Goal: Check status: Check status

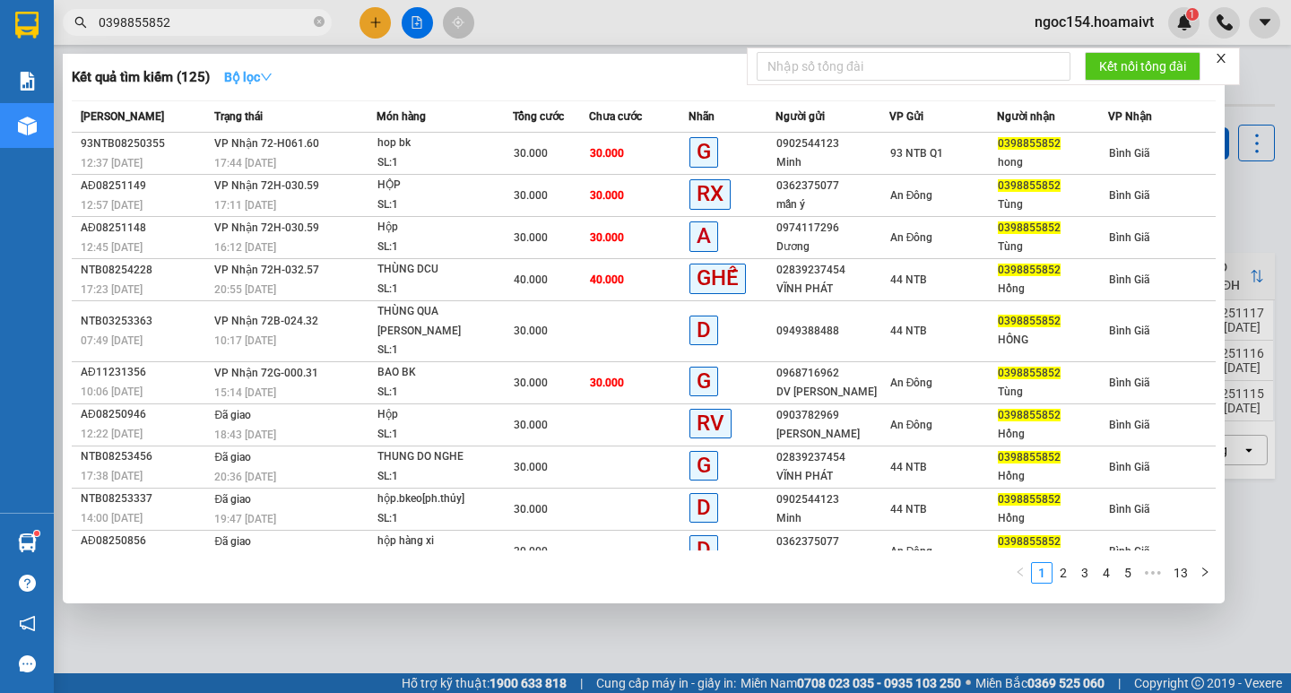
type input "0398855852"
click at [264, 88] on button "Bộ lọc" at bounding box center [248, 77] width 77 height 29
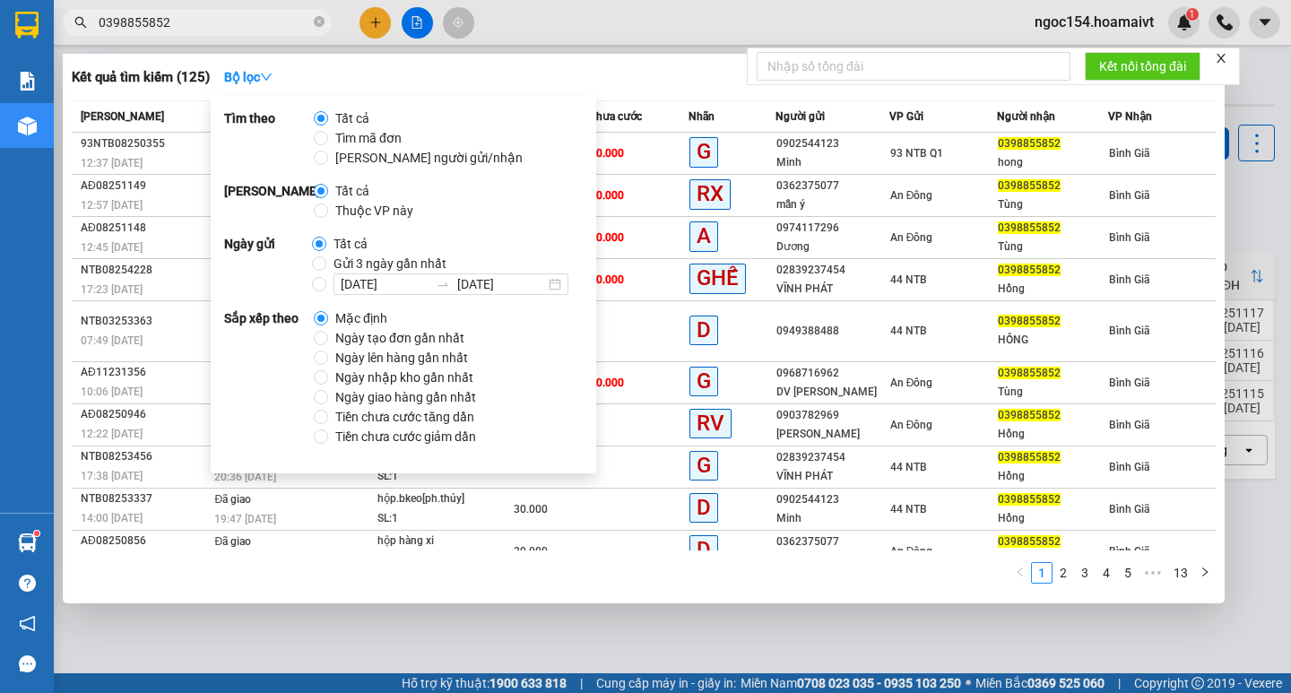
click at [326, 258] on span "Gửi 3 ngày gần nhất" at bounding box center [389, 264] width 127 height 20
click at [324, 258] on input "Gửi 3 ngày gần nhất" at bounding box center [319, 263] width 14 height 14
radio input "true"
radio input "false"
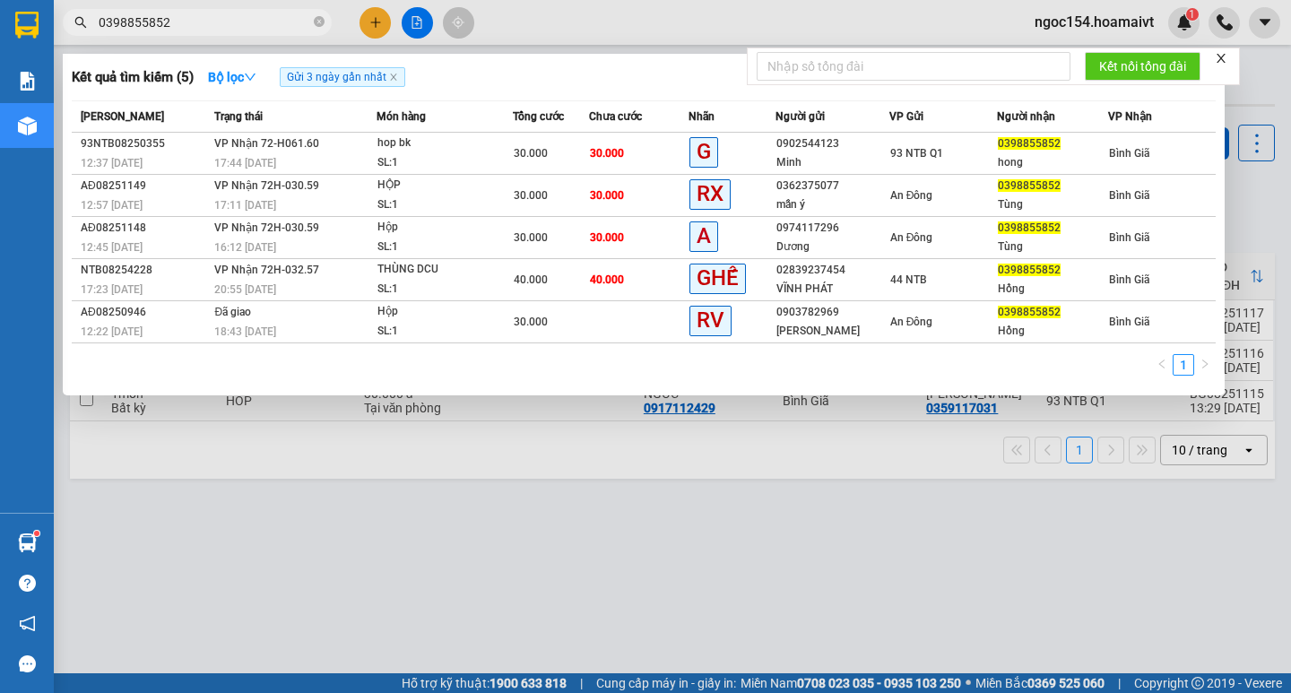
click at [636, 65] on div "Kết quả tìm kiếm ( 5 ) Bộ lọc Gửi 3 ngày gần nhất" at bounding box center [644, 77] width 1144 height 29
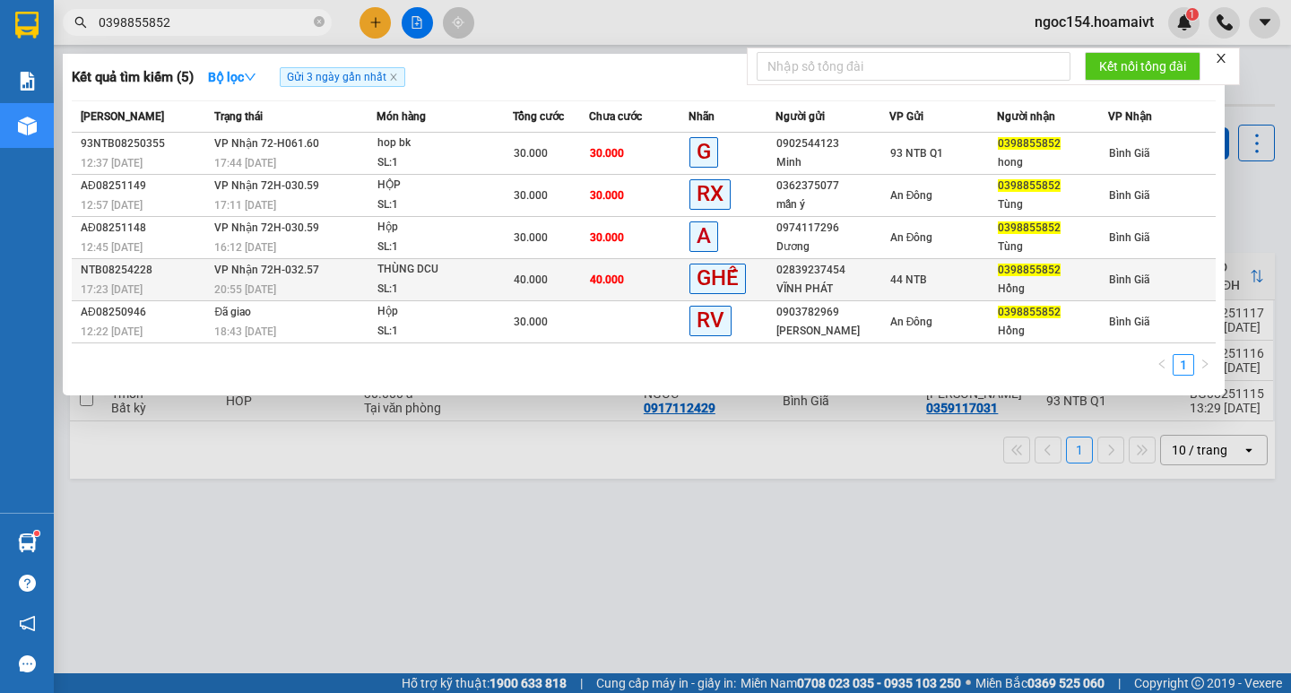
click at [173, 287] on div "17:23 [DATE]" at bounding box center [145, 290] width 128 height 20
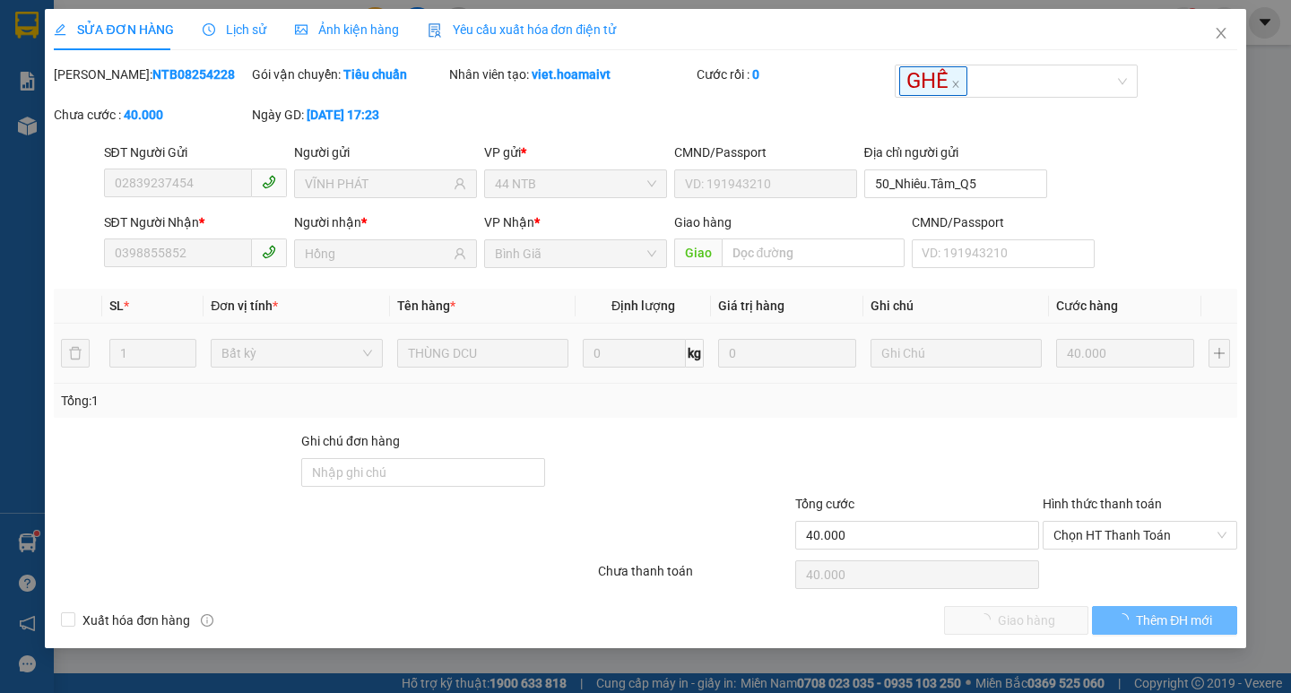
type input "02839237454"
type input "VĨNH PHÁT"
type input "50_Nhiêu.Tâm_Q5"
type input "0398855852"
type input "Hồng"
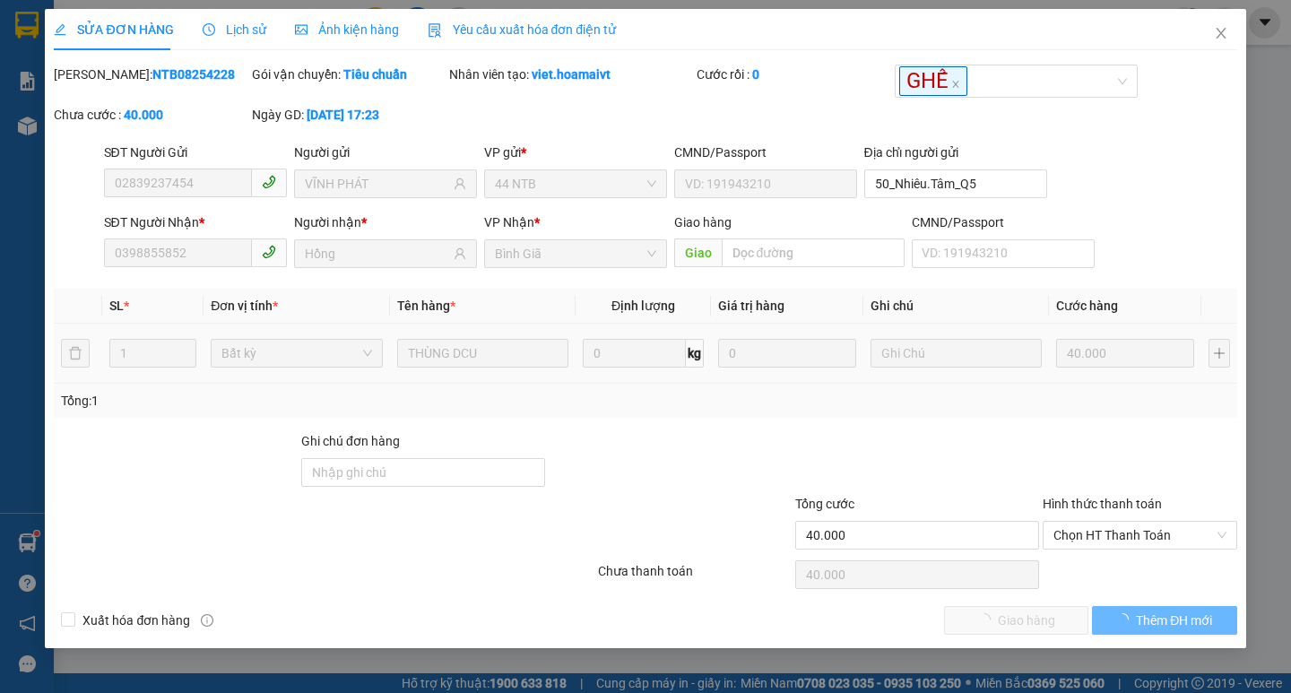
type input "40.000"
click at [1221, 37] on icon "close" at bounding box center [1221, 33] width 14 height 14
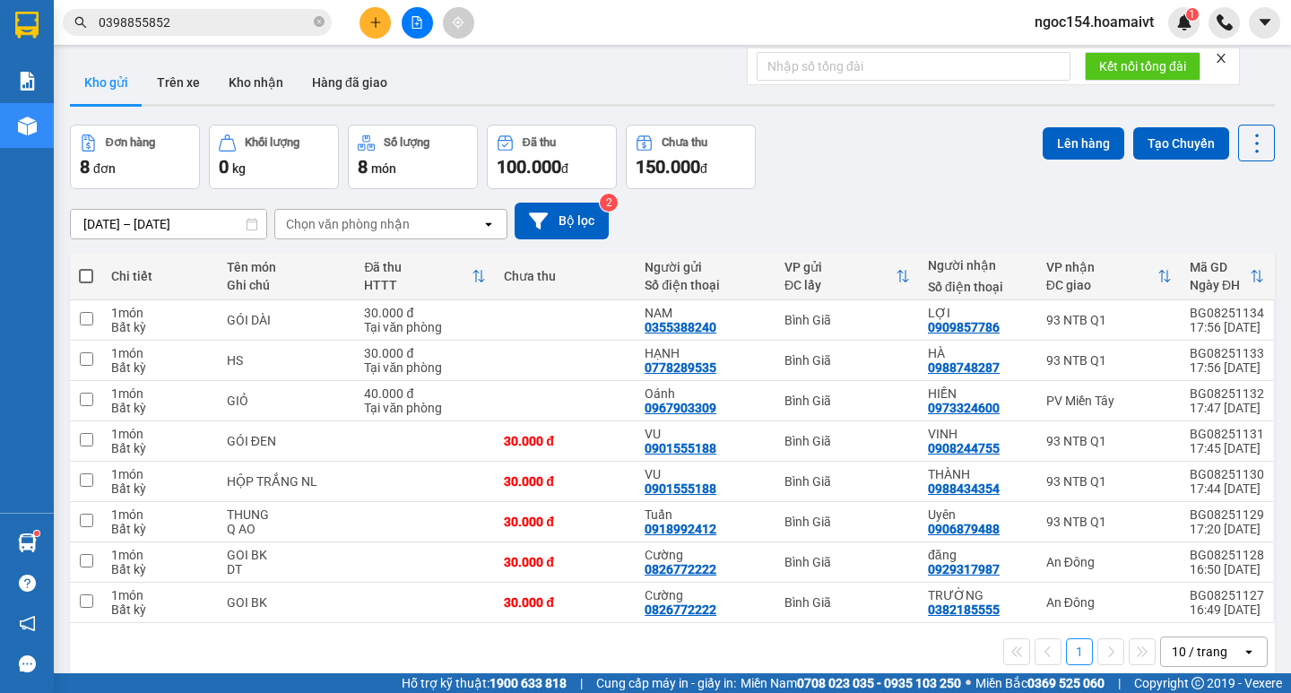
click at [189, 23] on input "0398855852" at bounding box center [205, 23] width 212 height 20
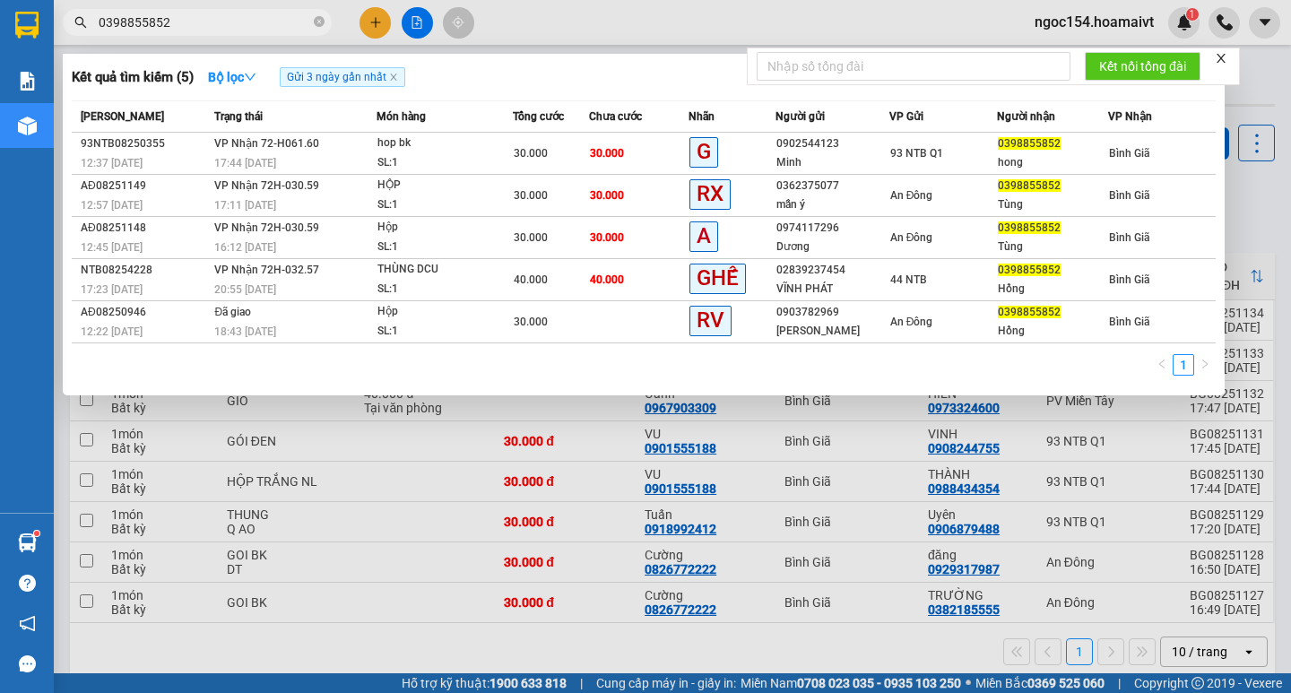
click at [189, 30] on input "0398855852" at bounding box center [205, 23] width 212 height 20
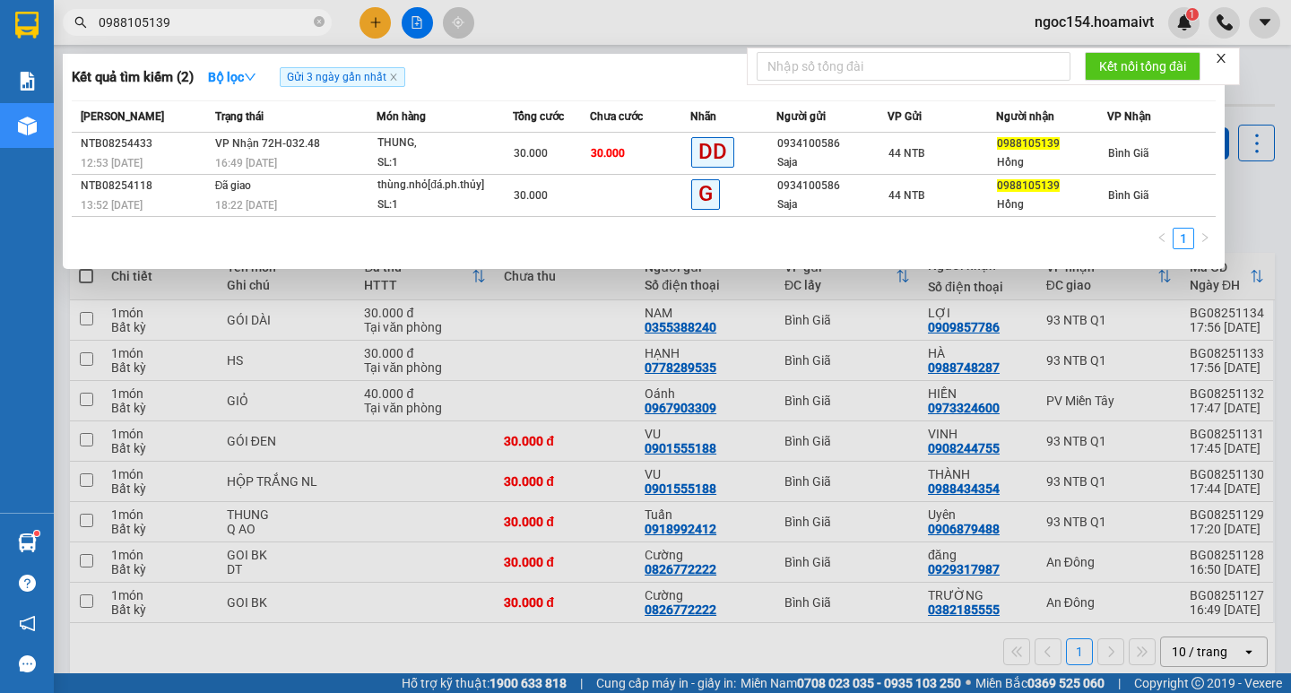
click at [191, 27] on input "0988105139" at bounding box center [205, 23] width 212 height 20
paste input "398855852"
type input "0398855852"
